Goal: Information Seeking & Learning: Learn about a topic

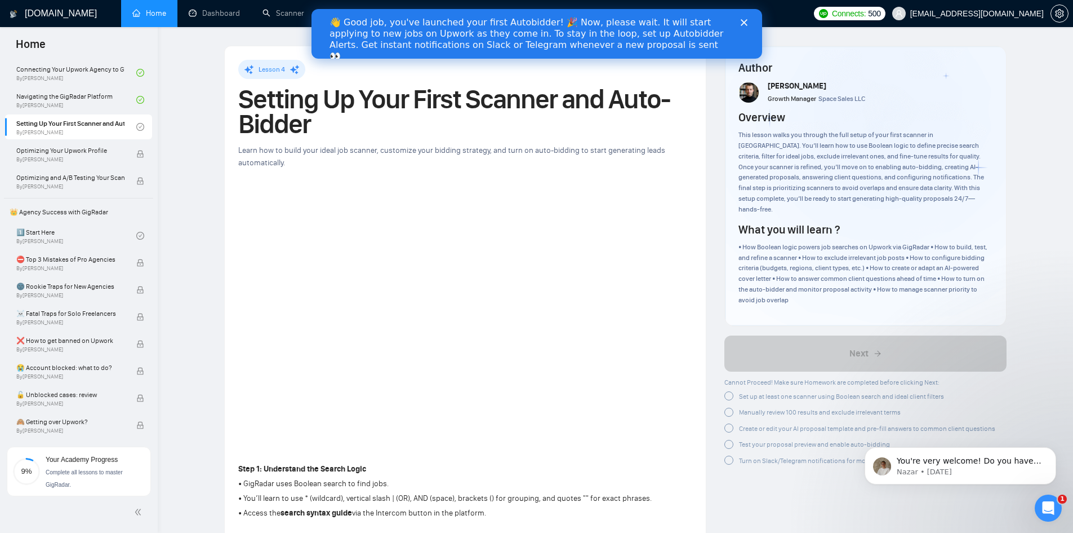
scroll to position [56, 0]
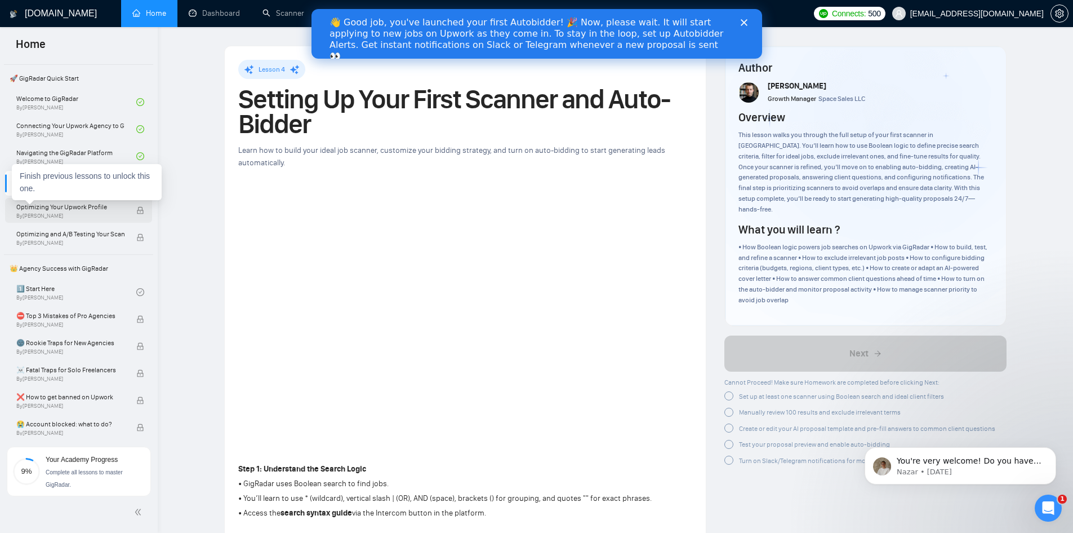
click at [61, 208] on span "Optimizing Your Upwork Profile" at bounding box center [70, 206] width 108 height 11
click at [107, 209] on span "Optimizing Your Upwork Profile" at bounding box center [70, 206] width 108 height 11
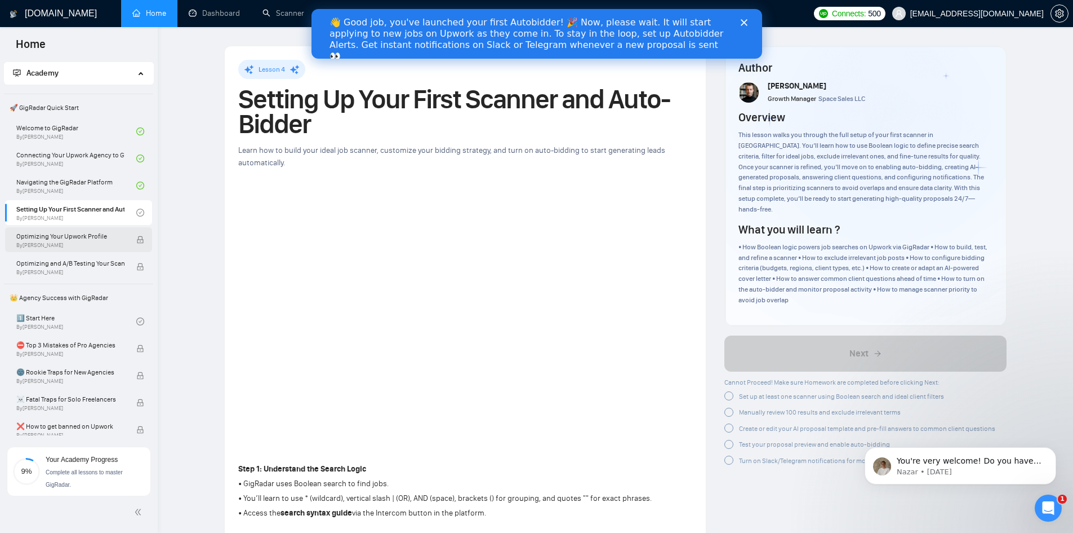
scroll to position [0, 0]
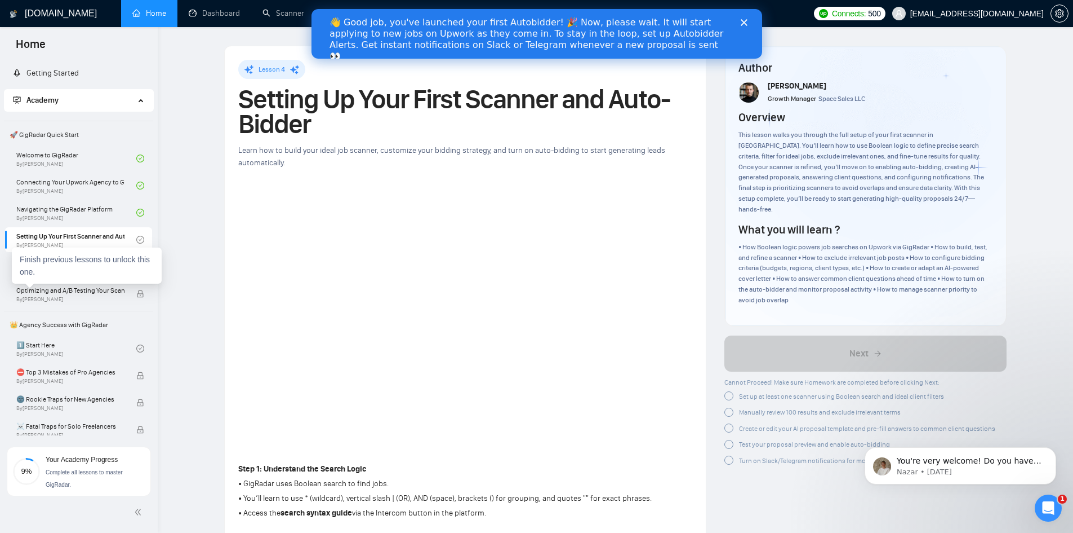
click at [72, 259] on div "Finish previous lessons to unlock this one." at bounding box center [87, 265] width 150 height 36
click at [81, 239] on link "Setting Up Your First Scanner and Auto-Bidder By [PERSON_NAME]" at bounding box center [76, 239] width 120 height 25
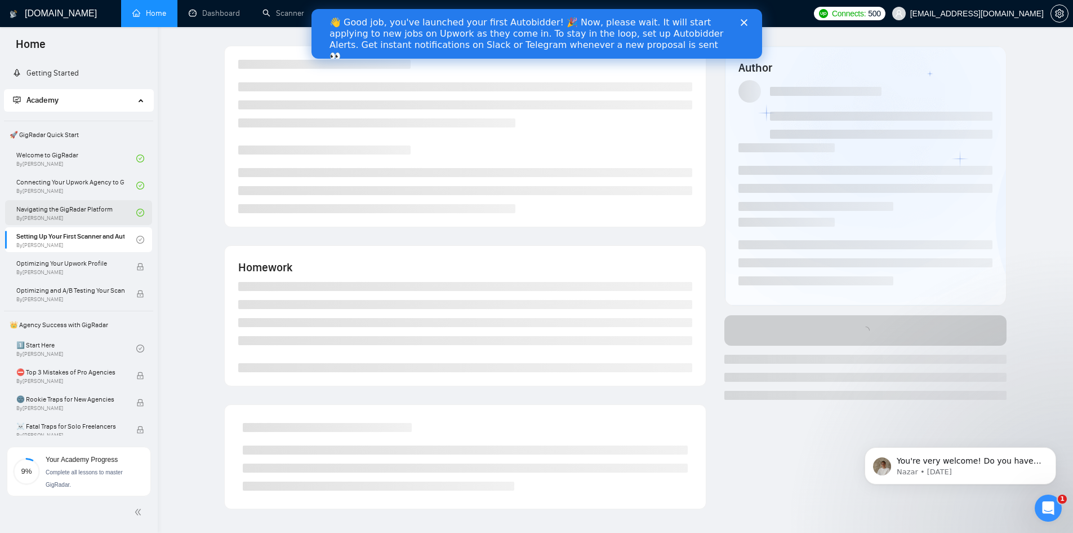
click at [90, 211] on link "Navigating the GigRadar Platform By [PERSON_NAME]" at bounding box center [76, 212] width 120 height 25
click at [74, 239] on link "Setting Up Your First Scanner and Auto-Bidder By [PERSON_NAME]" at bounding box center [76, 239] width 120 height 25
